Goal: Transaction & Acquisition: Obtain resource

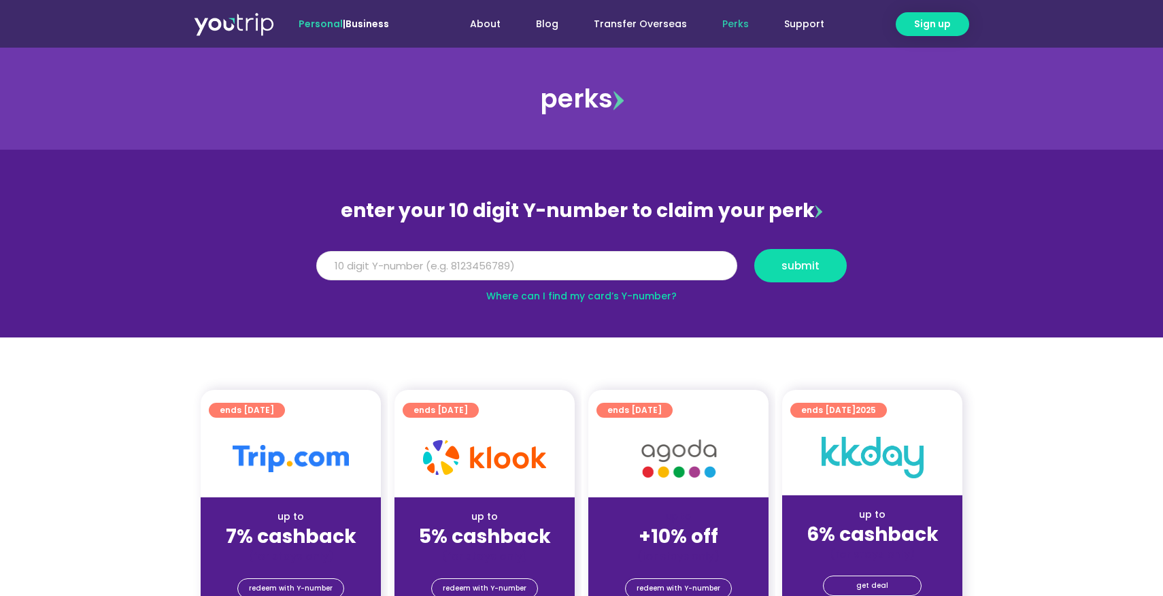
click at [592, 269] on input "Y Number" at bounding box center [526, 266] width 421 height 30
click at [643, 298] on link "Where can I find my card’s Y-number?" at bounding box center [581, 296] width 190 height 14
click at [329, 270] on input "Y Number" at bounding box center [526, 266] width 421 height 30
click at [350, 265] on input "81488723150" at bounding box center [526, 266] width 421 height 30
type input "8148723150"
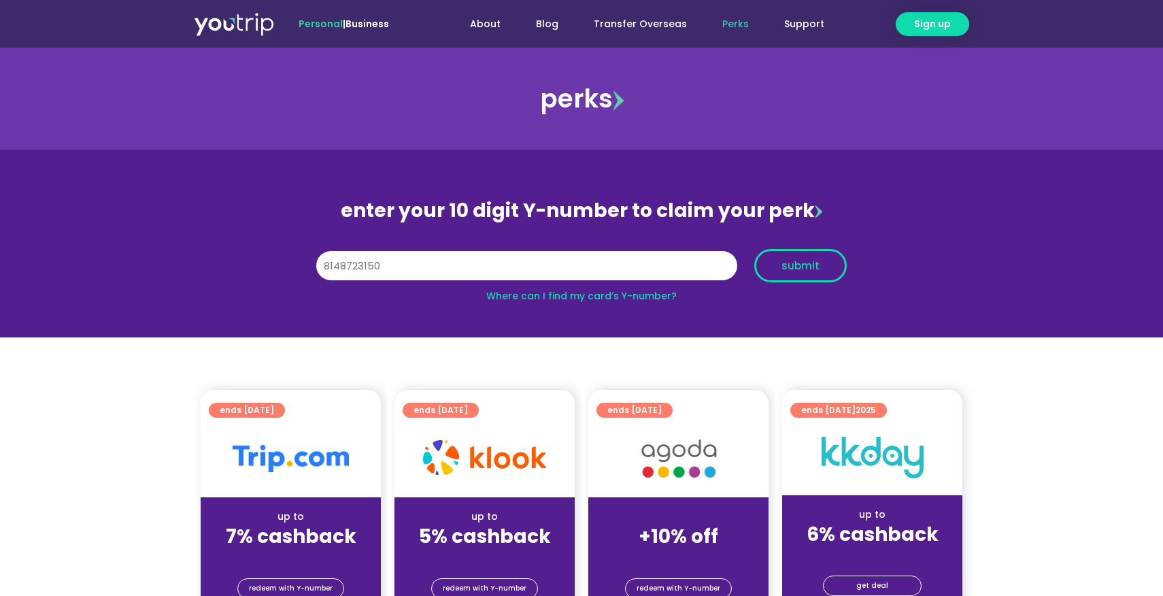
click at [780, 273] on button "submit" at bounding box center [800, 265] width 93 height 33
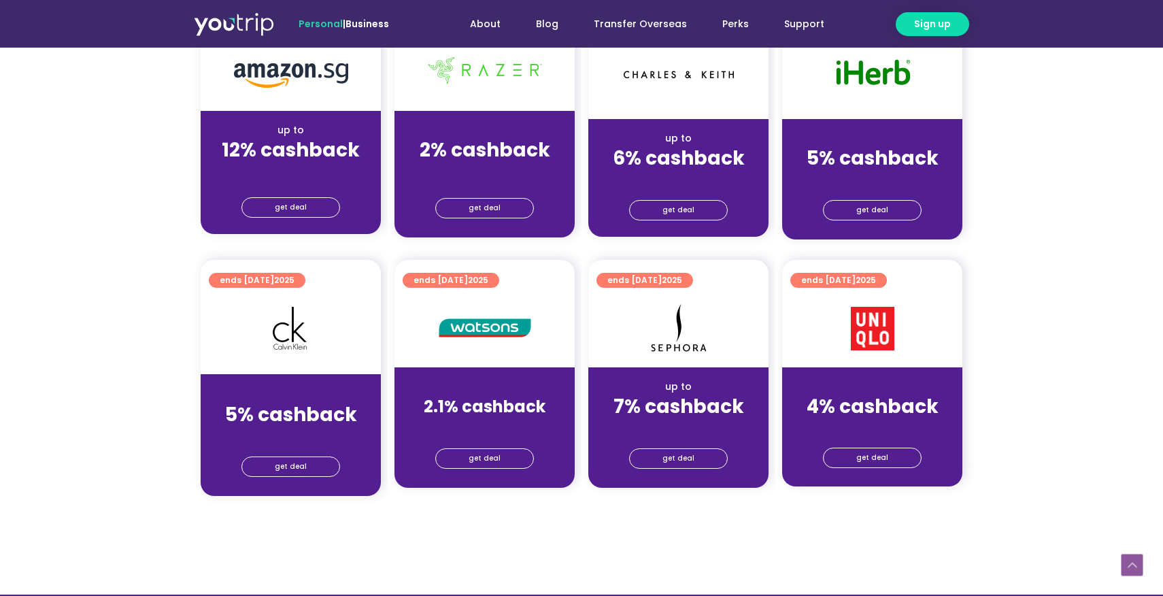
scroll to position [901, 0]
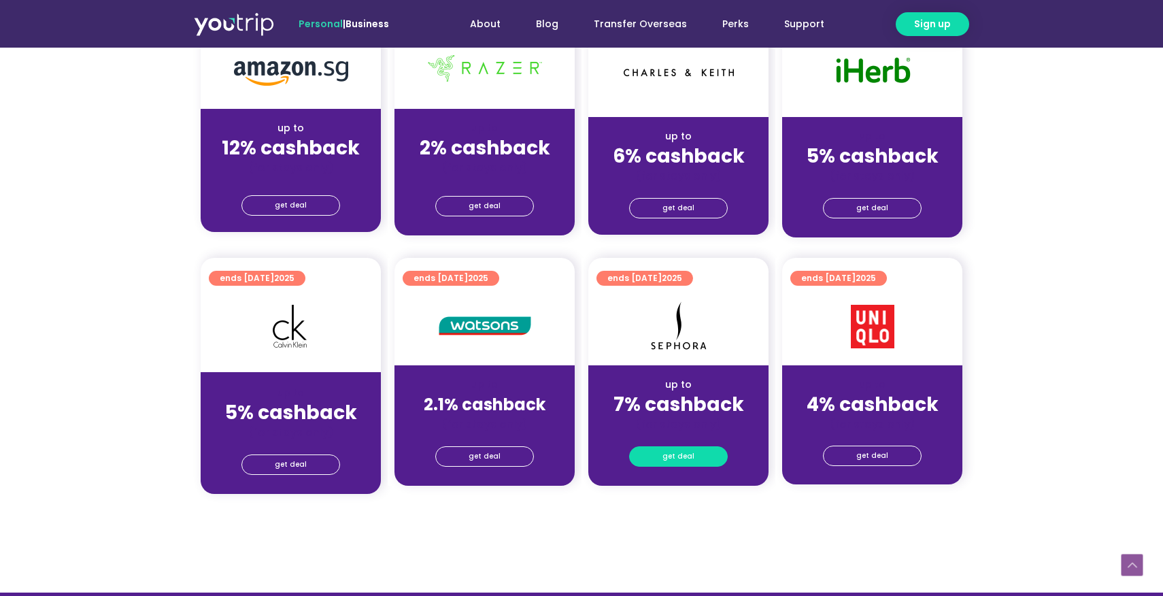
click at [707, 458] on link "get deal" at bounding box center [678, 456] width 99 height 20
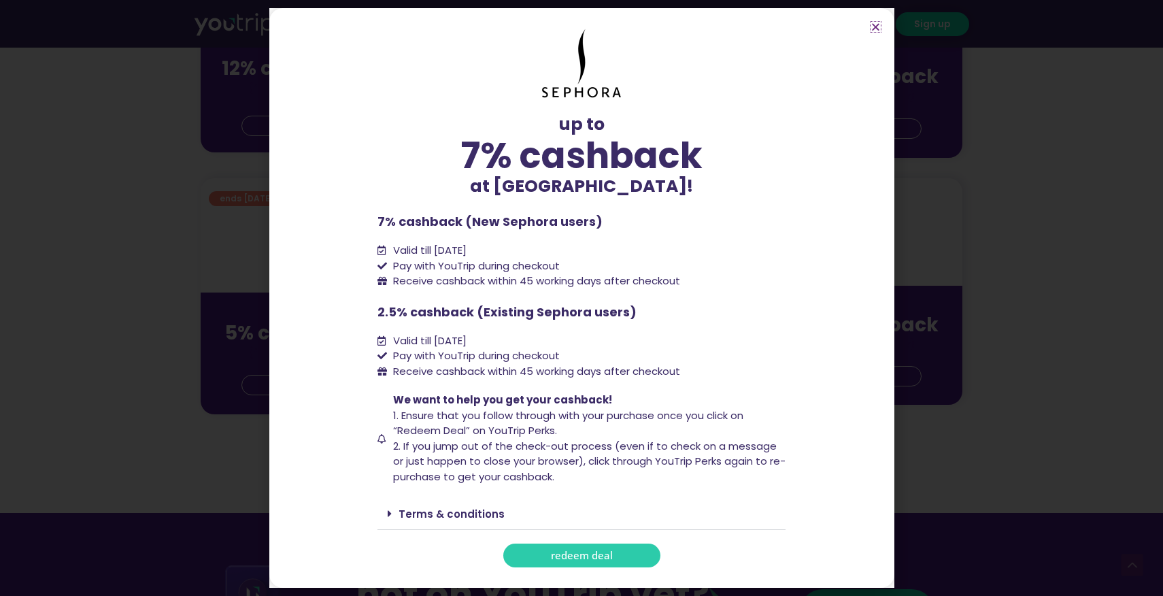
scroll to position [1007, 0]
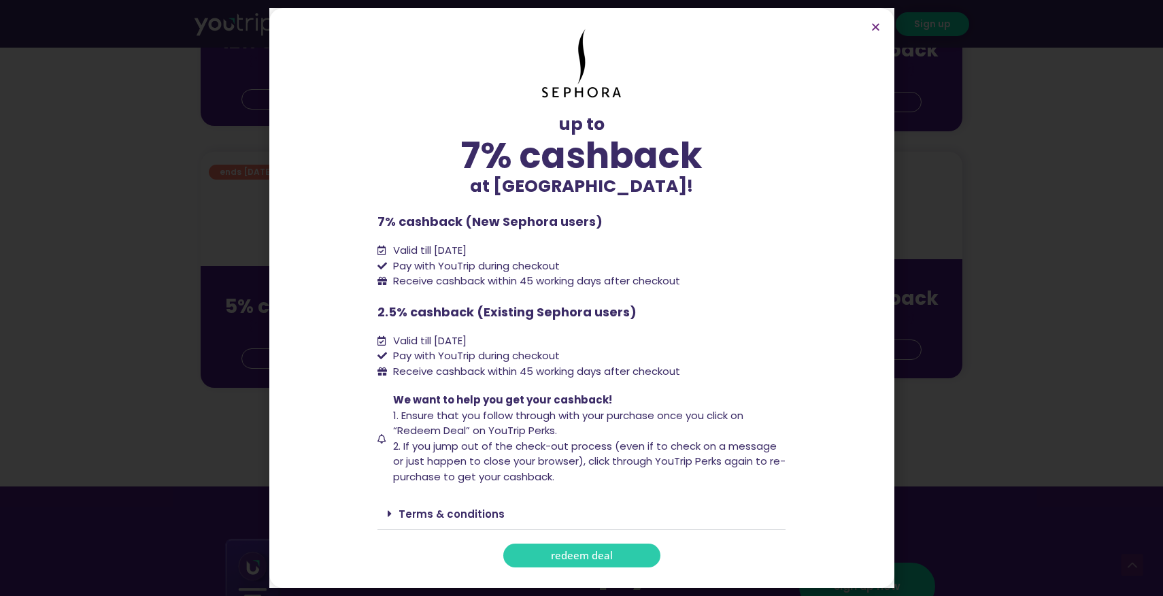
click at [627, 565] on link "redeem deal" at bounding box center [581, 555] width 157 height 24
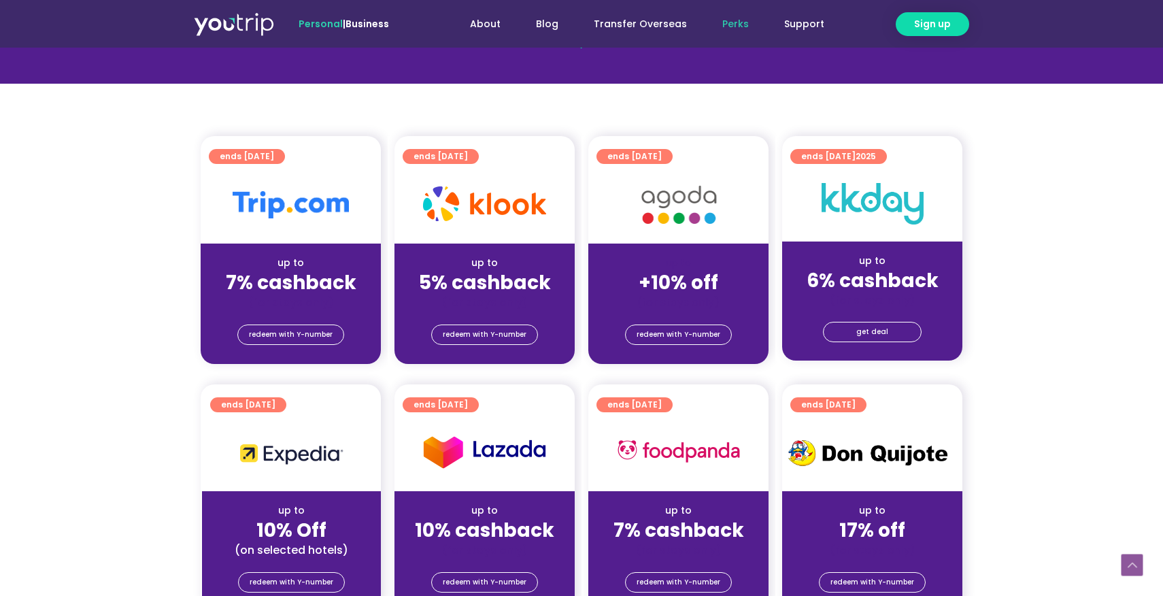
scroll to position [239, 0]
